Goal: Information Seeking & Learning: Check status

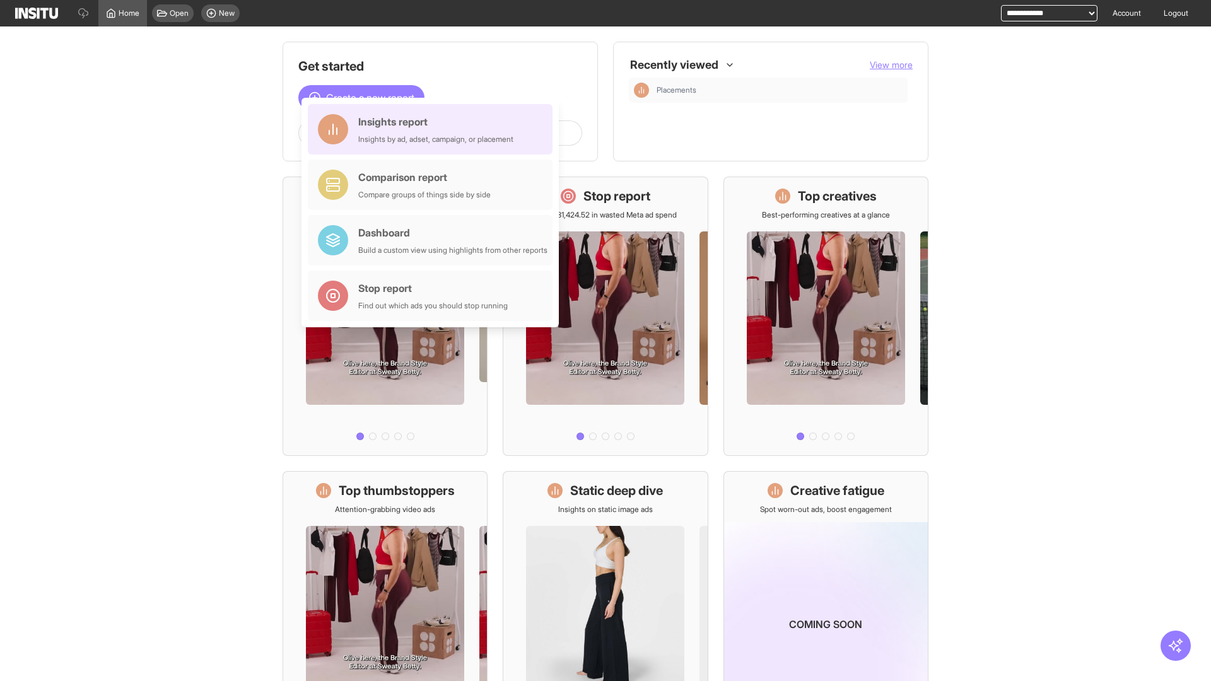
click at [433, 129] on div "Insights report Insights by ad, adset, campaign, or placement" at bounding box center [435, 129] width 155 height 30
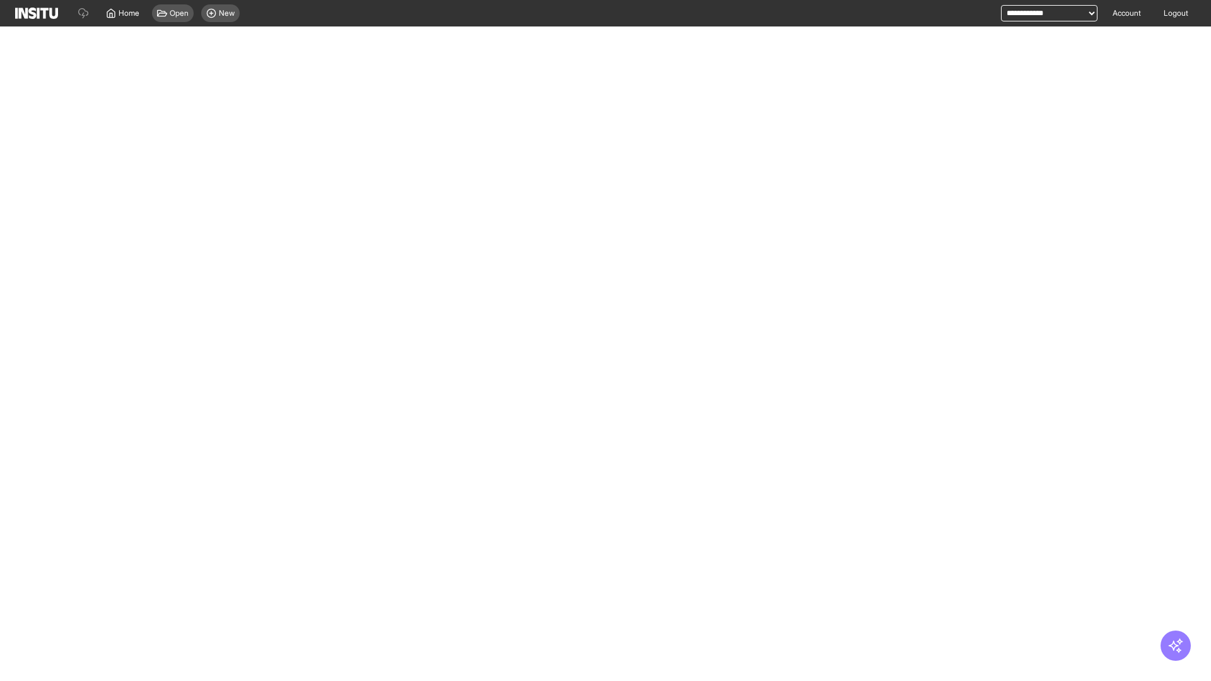
select select "**"
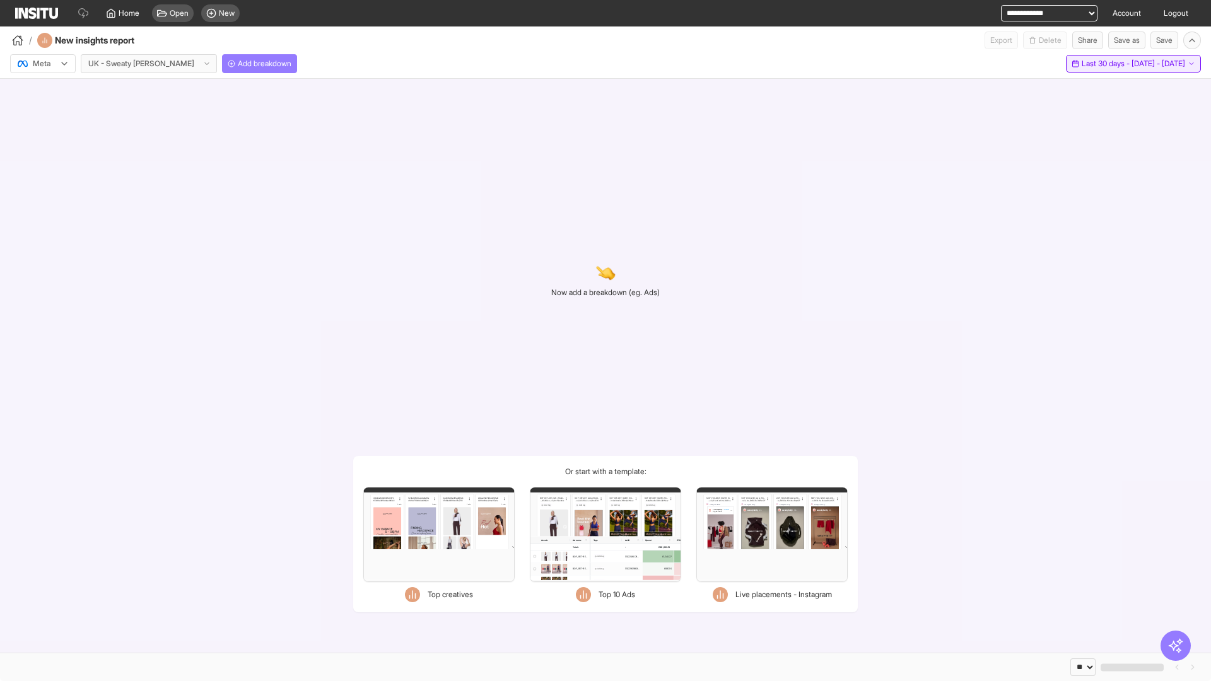
click at [1108, 64] on span "Last 30 days - [DATE] - [DATE]" at bounding box center [1133, 64] width 103 height 10
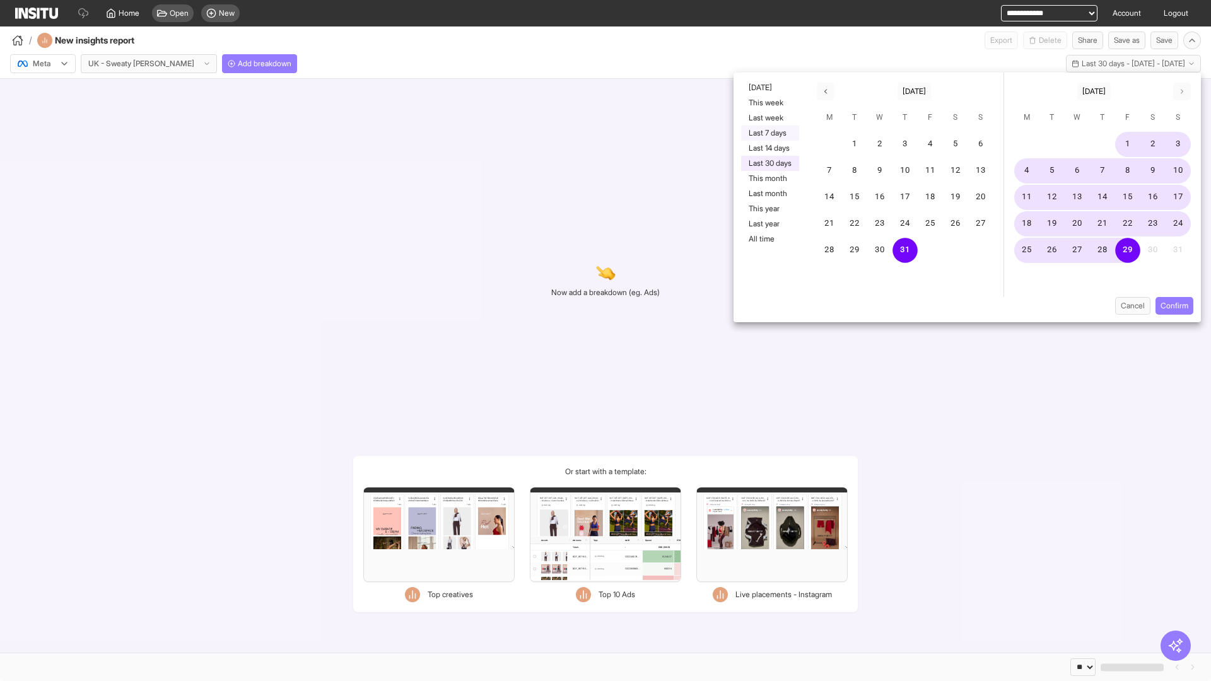
click at [769, 133] on button "Last 7 days" at bounding box center [770, 133] width 58 height 15
